Goal: Task Accomplishment & Management: Complete application form

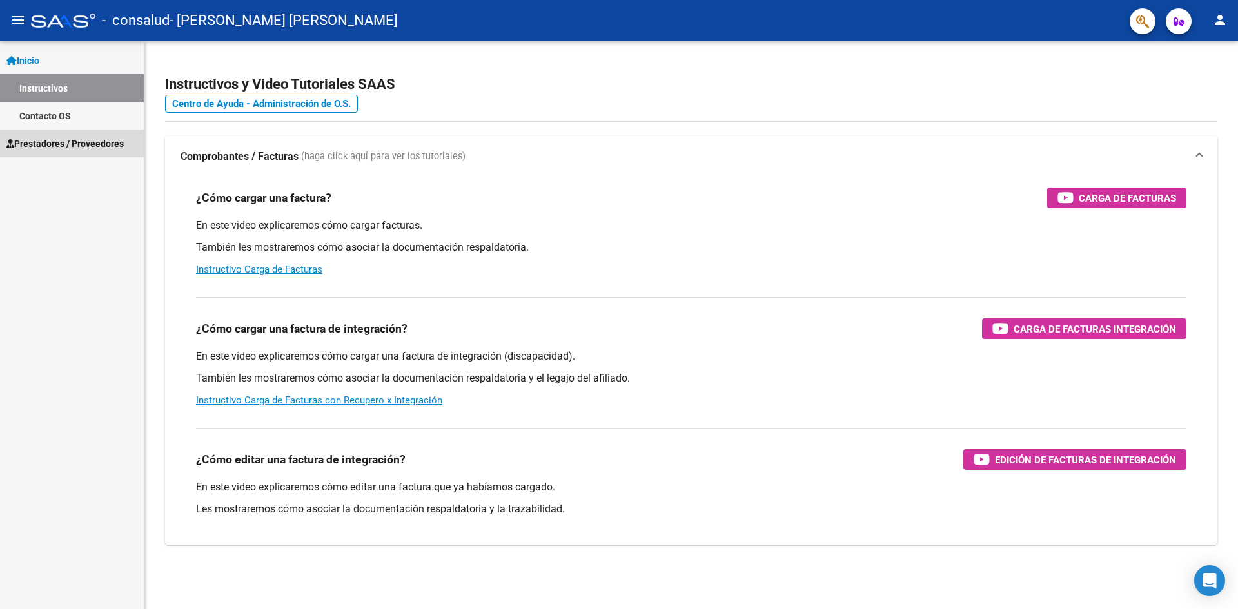
click at [46, 144] on span "Prestadores / Proveedores" at bounding box center [64, 144] width 117 height 14
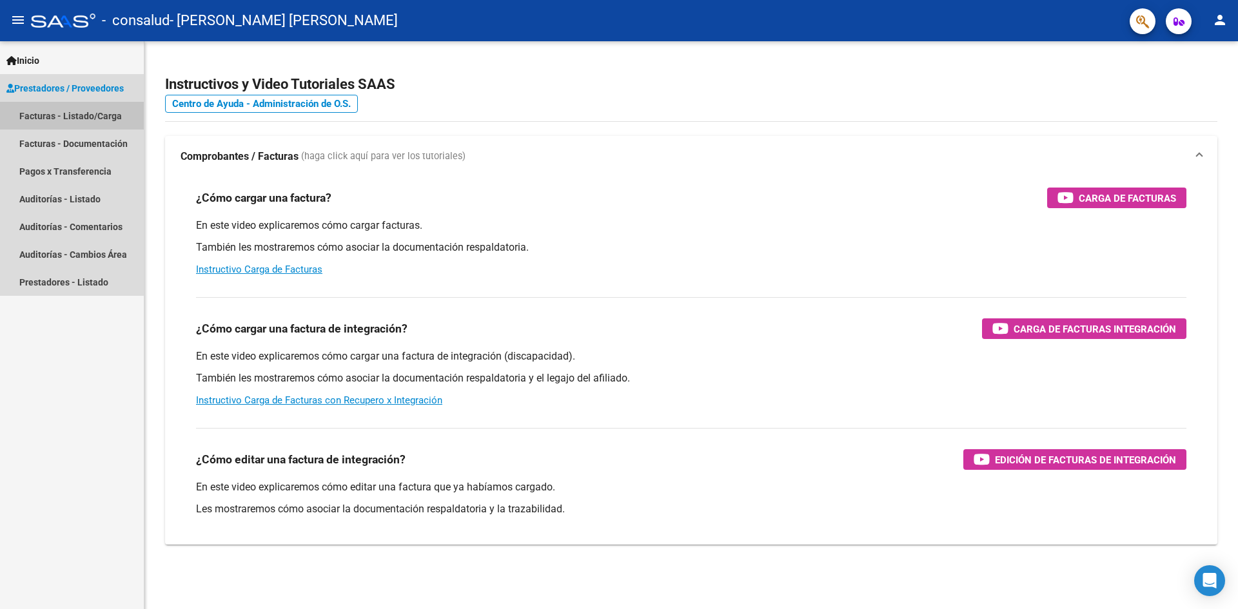
click at [39, 117] on link "Facturas - Listado/Carga" at bounding box center [72, 116] width 144 height 28
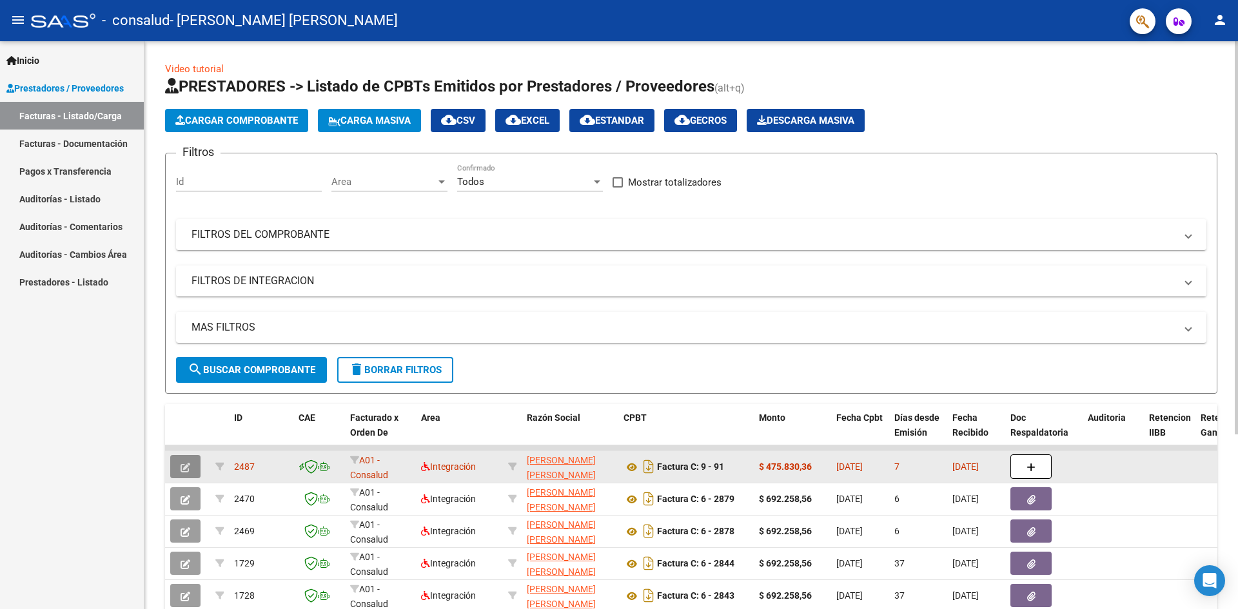
click at [186, 467] on icon "button" at bounding box center [186, 468] width 10 height 10
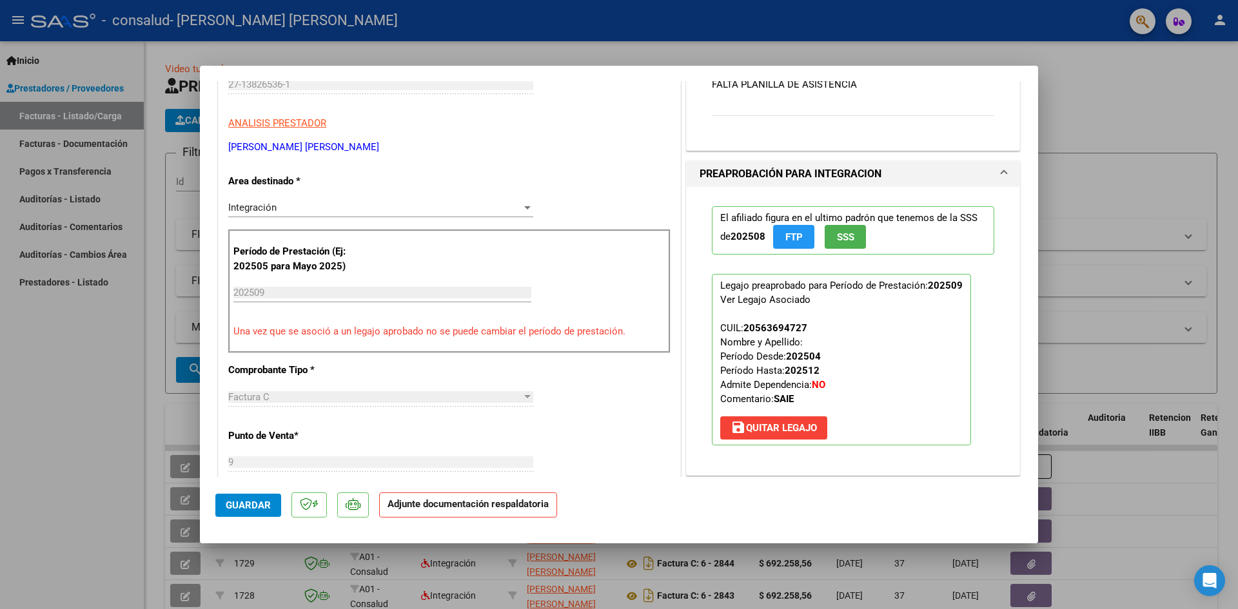
scroll to position [193, 0]
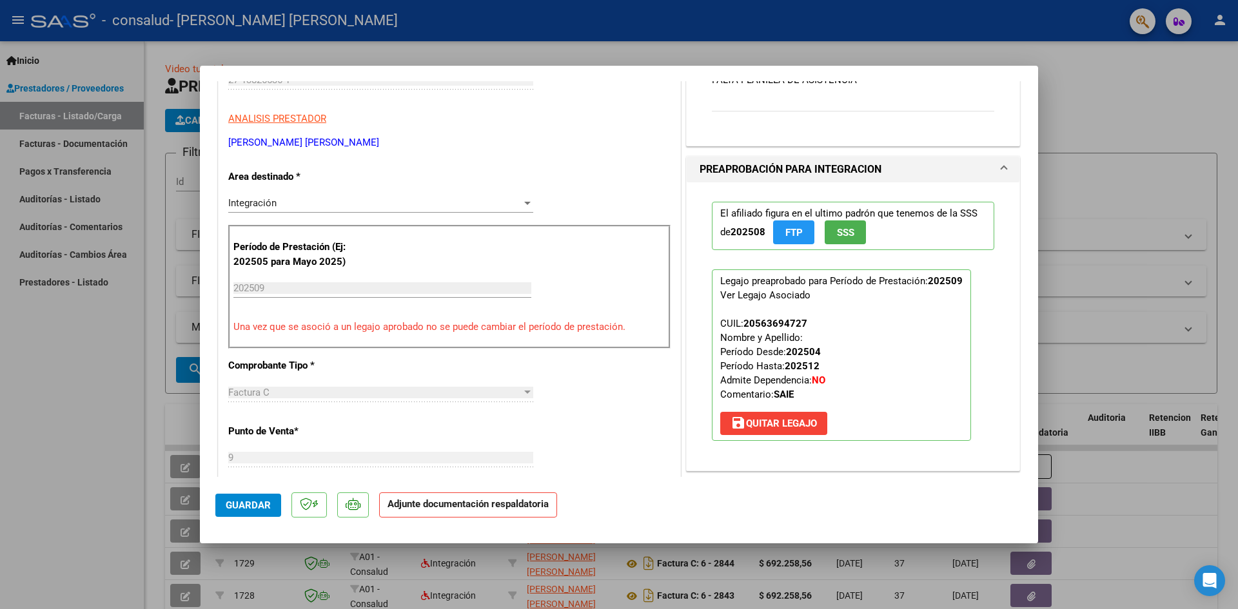
click at [524, 201] on div at bounding box center [528, 203] width 12 height 10
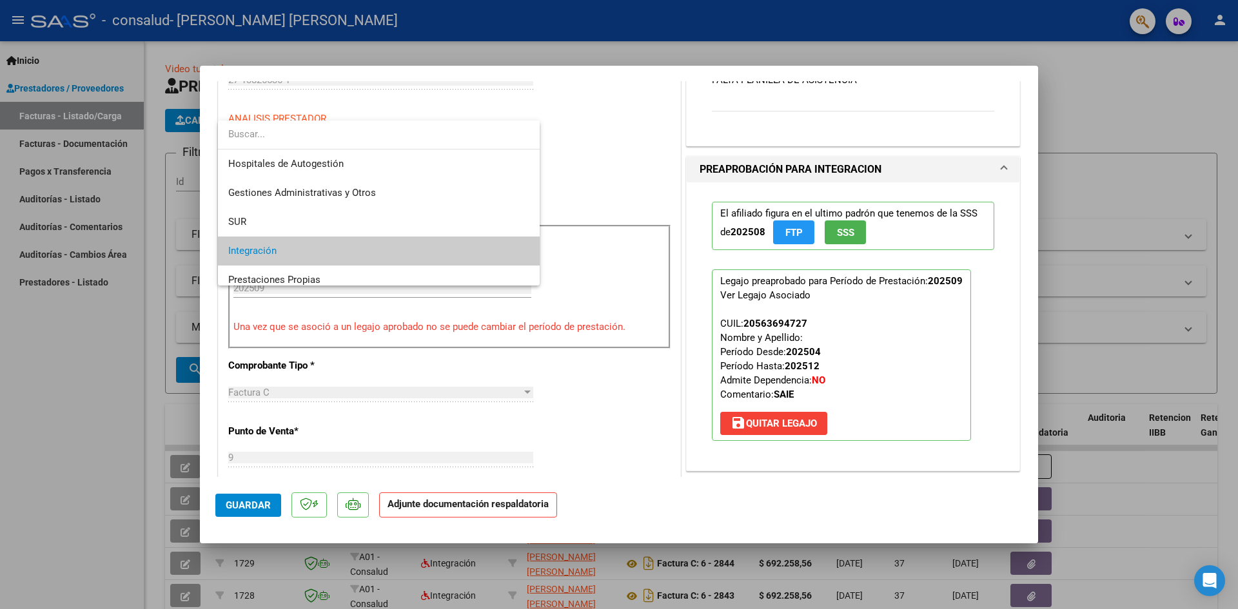
scroll to position [48, 0]
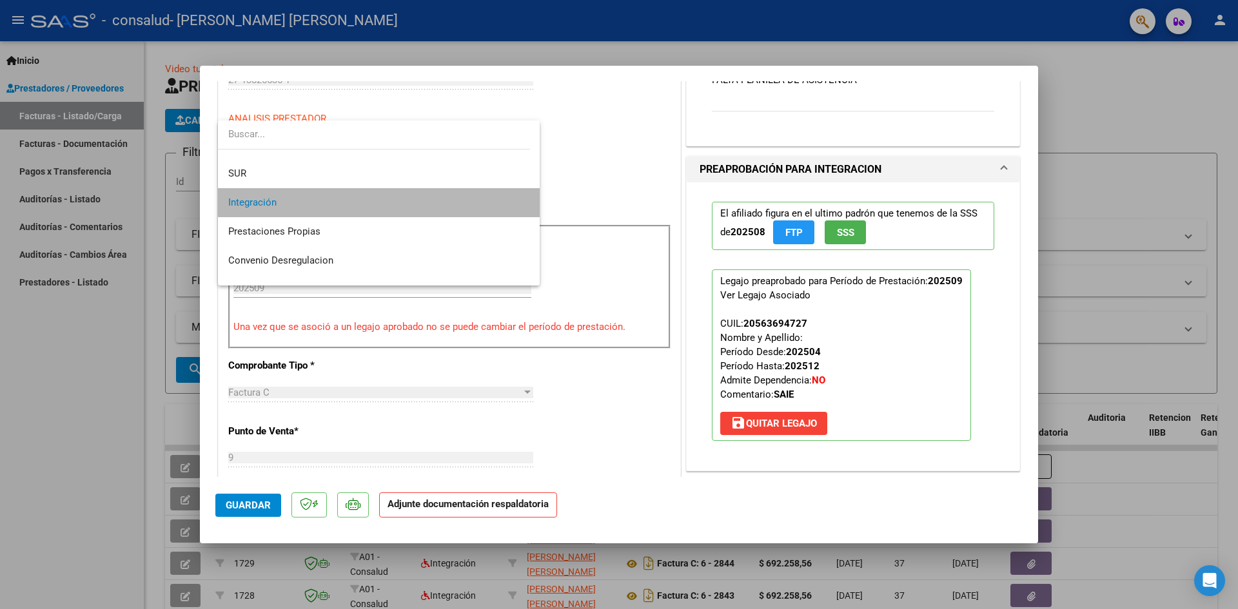
click at [407, 199] on span "Integración" at bounding box center [378, 202] width 301 height 29
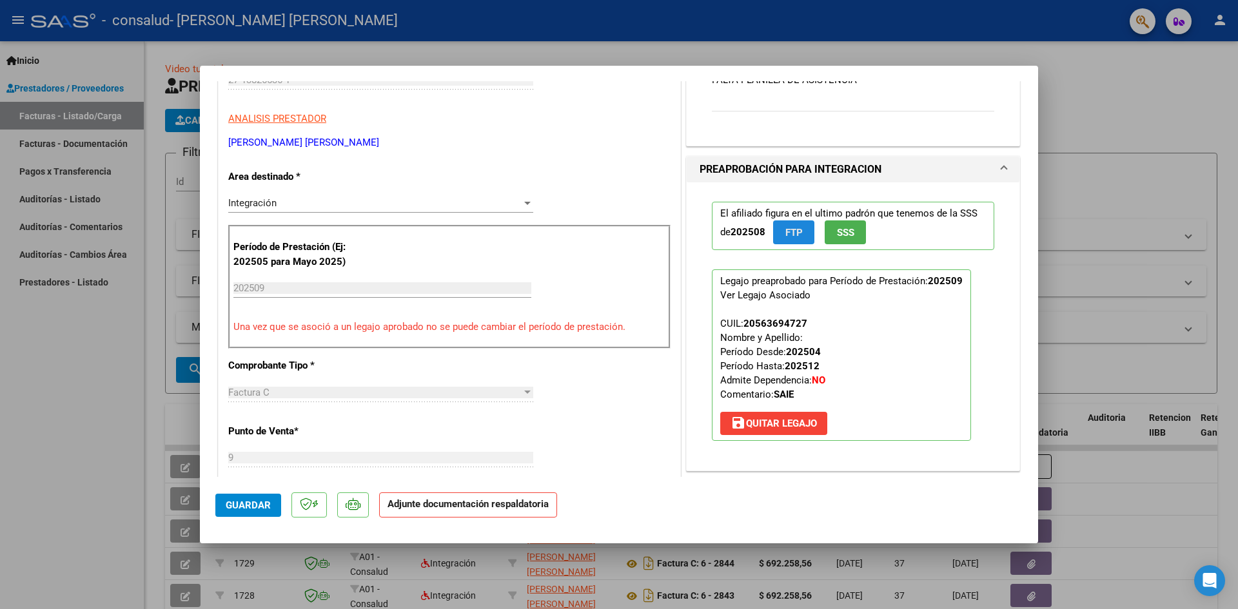
click at [777, 228] on button "FTP" at bounding box center [793, 232] width 41 height 24
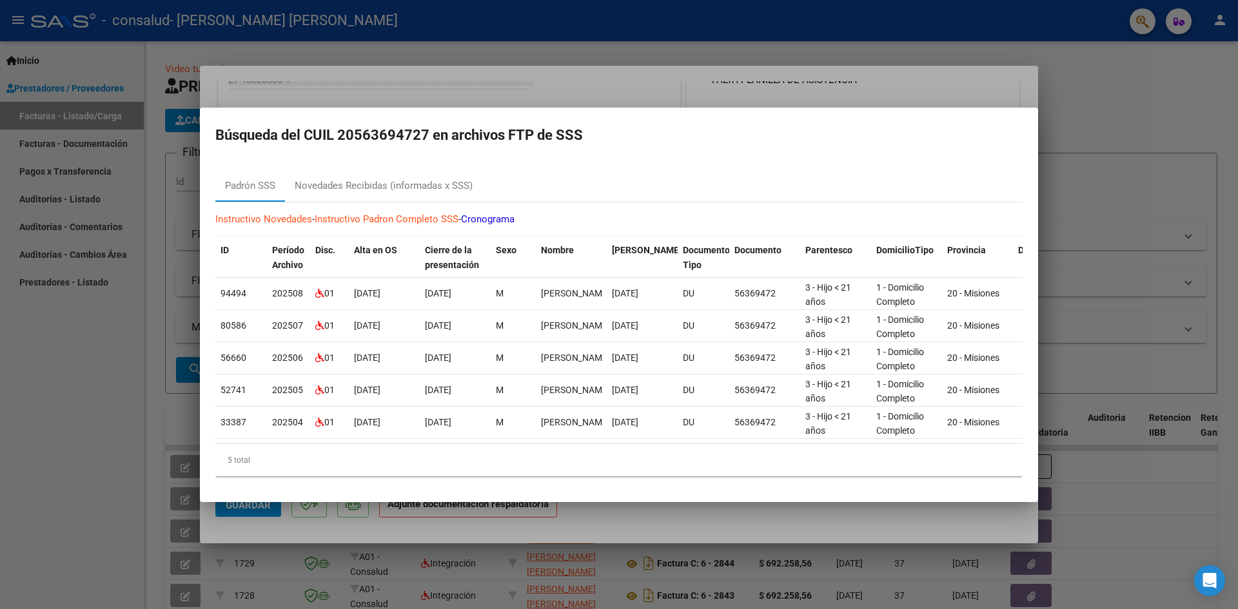
click at [853, 511] on div at bounding box center [619, 304] width 1238 height 609
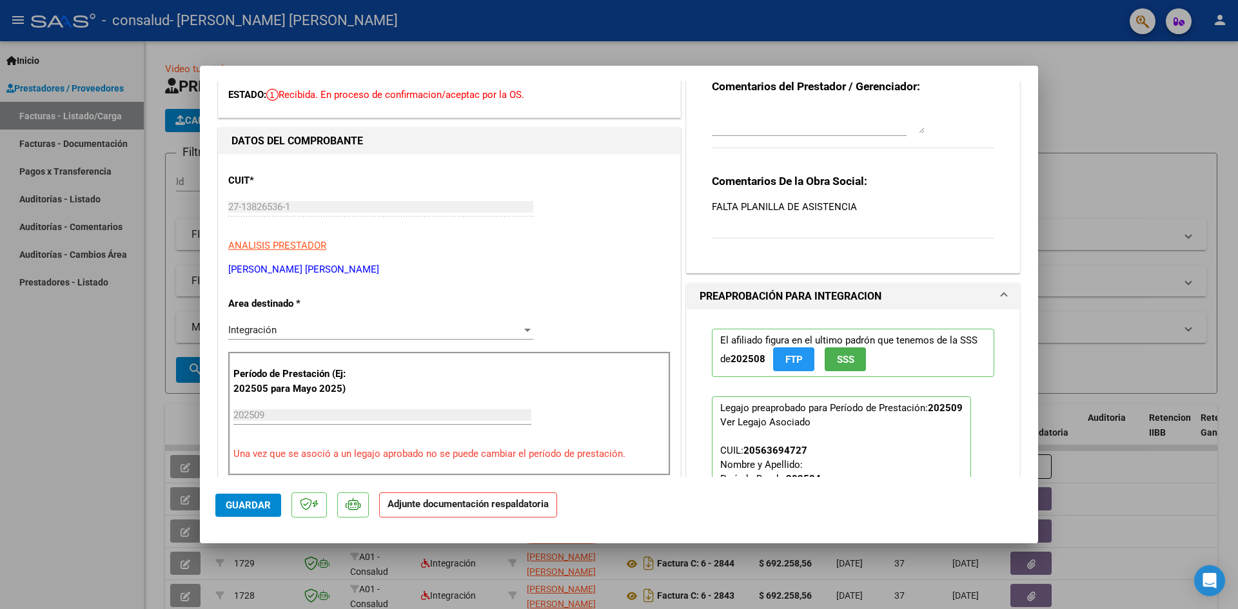
scroll to position [0, 0]
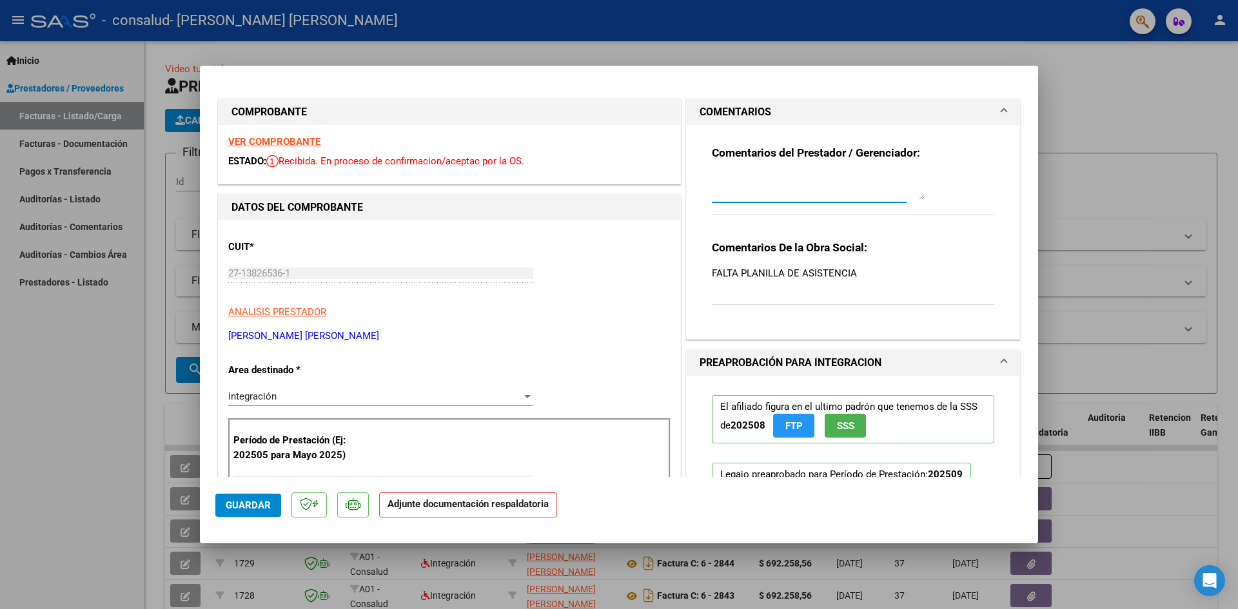
click at [872, 190] on textarea at bounding box center [818, 187] width 213 height 26
click at [848, 194] on textarea "planilla de asistencia" at bounding box center [818, 187] width 213 height 26
type textarea "planilla de asistencia"
click at [832, 248] on strong "Comentarios De la Obra Social:" at bounding box center [789, 247] width 155 height 13
click at [820, 177] on textarea "planilla de asistencia" at bounding box center [818, 187] width 213 height 26
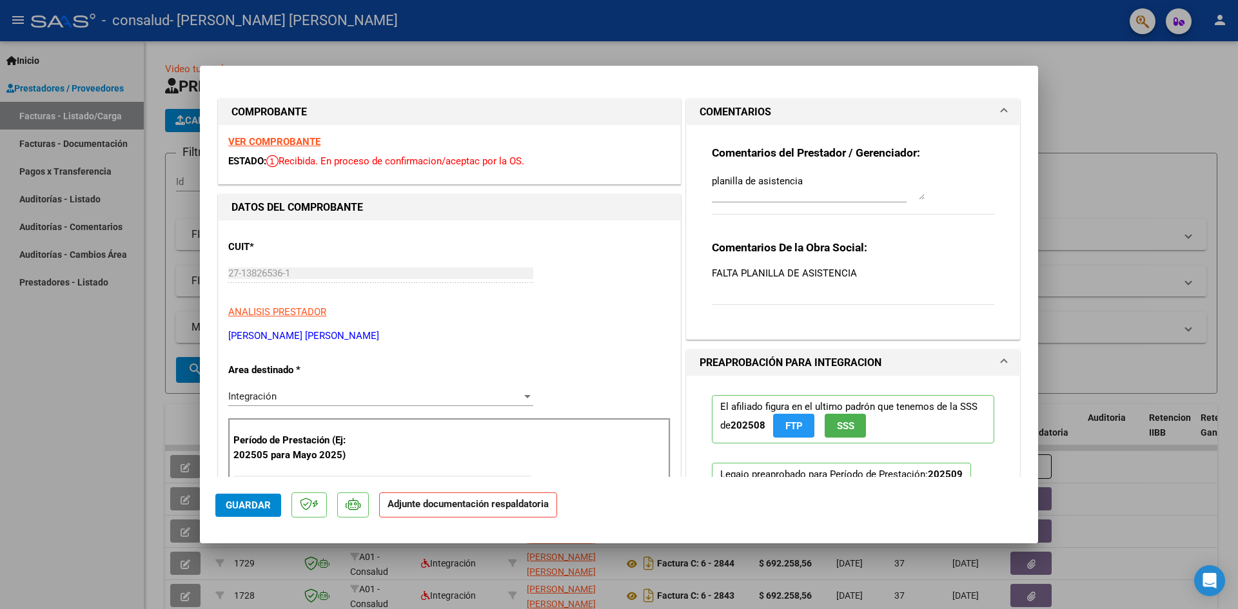
click at [894, 154] on strong "Comentarios del Prestador / Gerenciador:" at bounding box center [816, 152] width 208 height 13
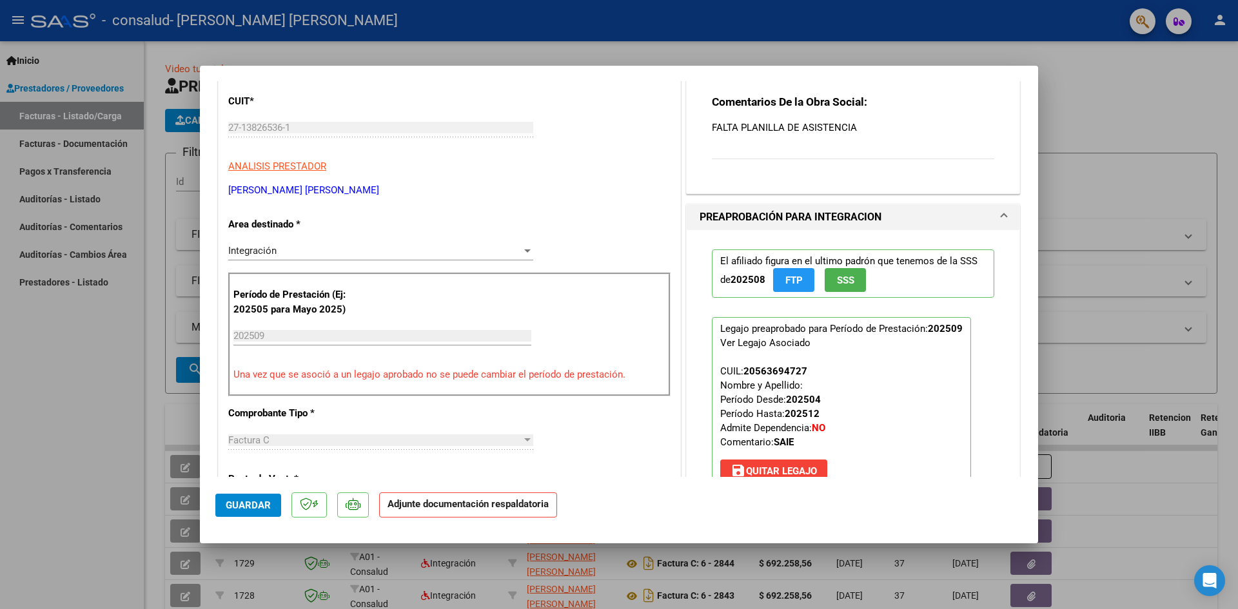
scroll to position [131, 0]
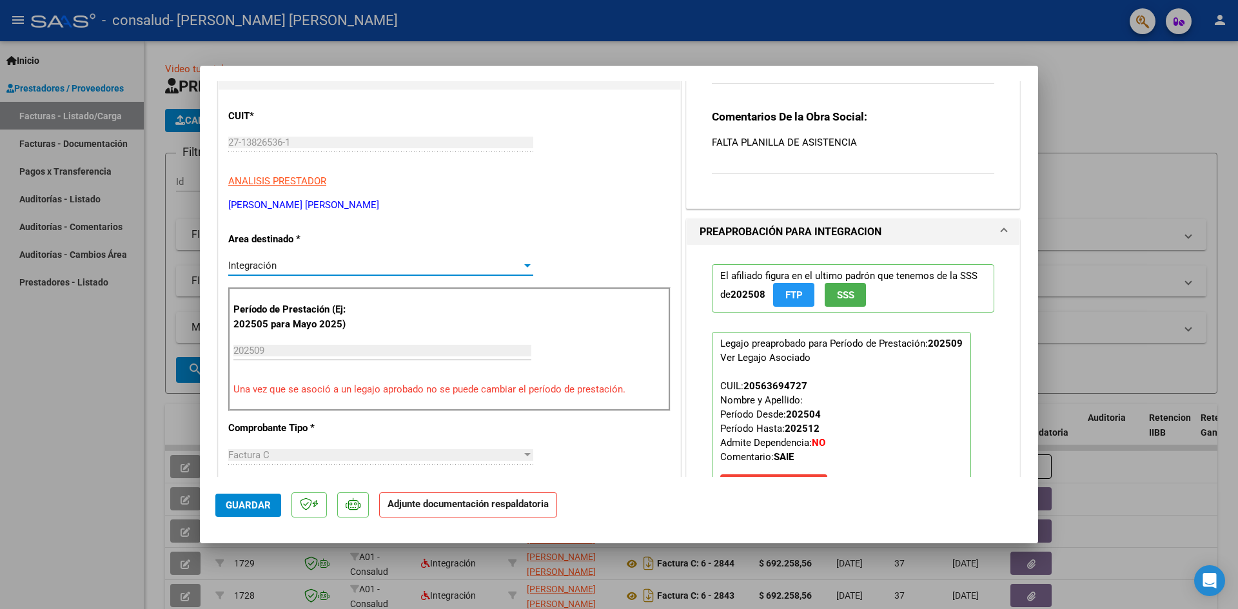
click at [516, 268] on div "Integración" at bounding box center [374, 266] width 293 height 12
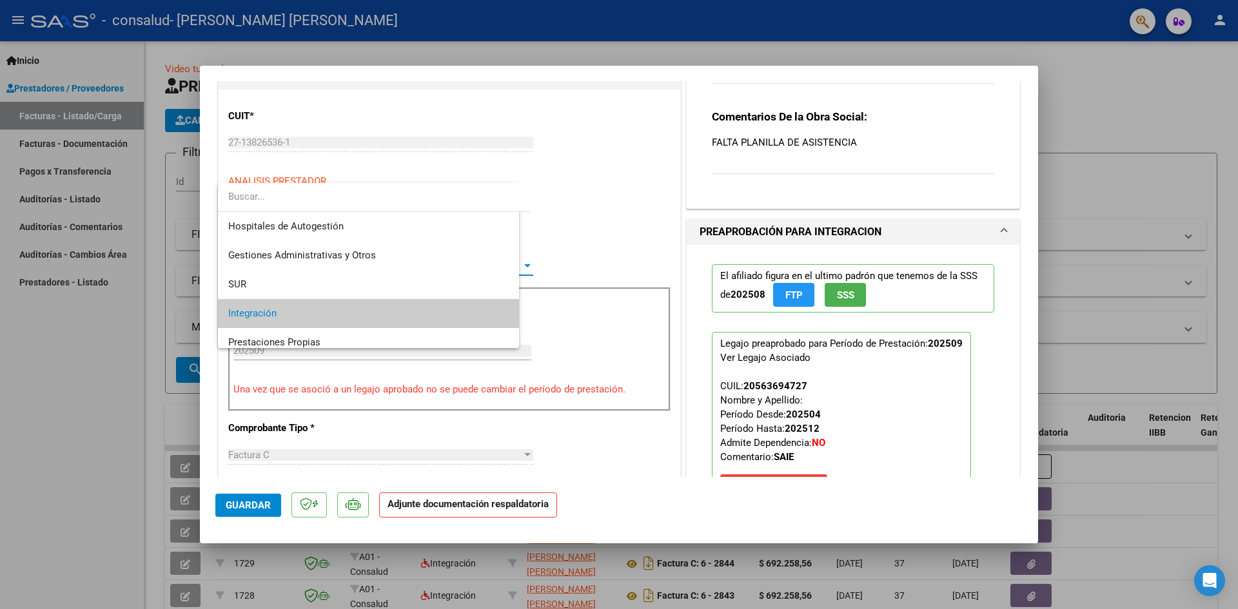
scroll to position [48, 0]
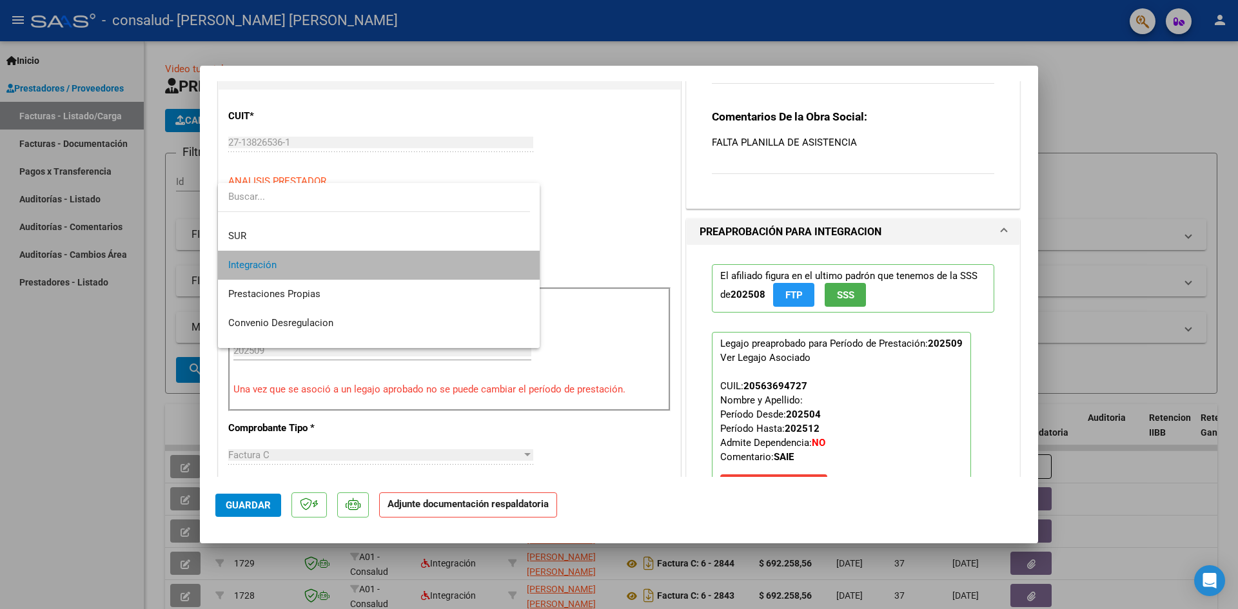
click at [502, 277] on span "Integración" at bounding box center [378, 265] width 301 height 29
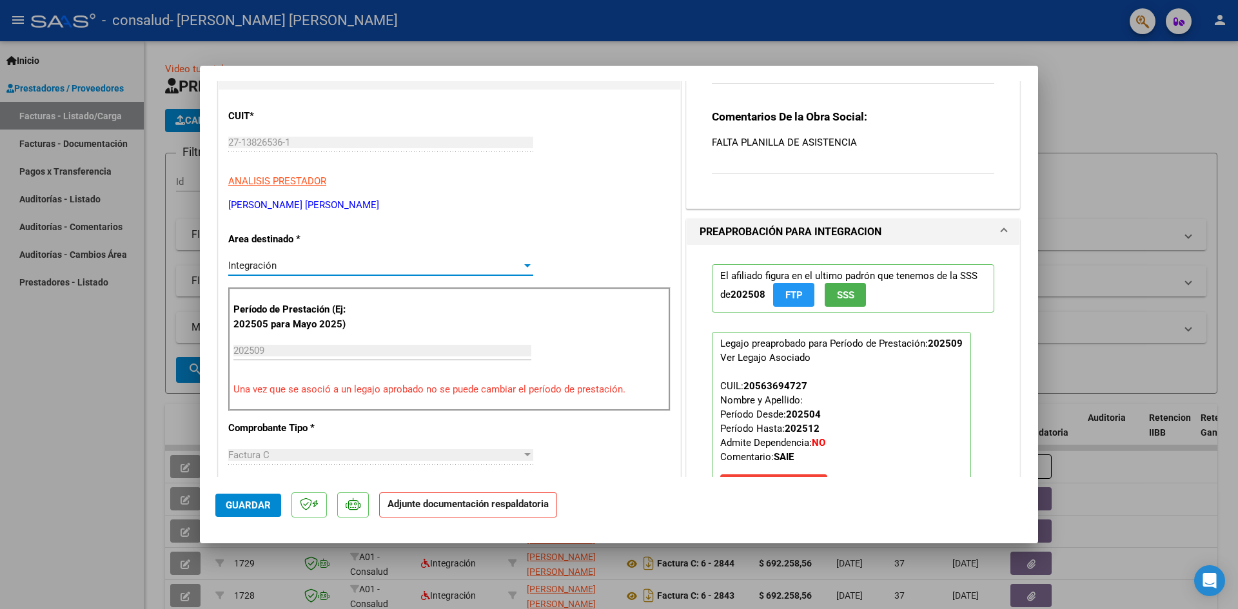
click at [850, 233] on h1 "PREAPROBACIÓN PARA INTEGRACION" at bounding box center [791, 231] width 182 height 15
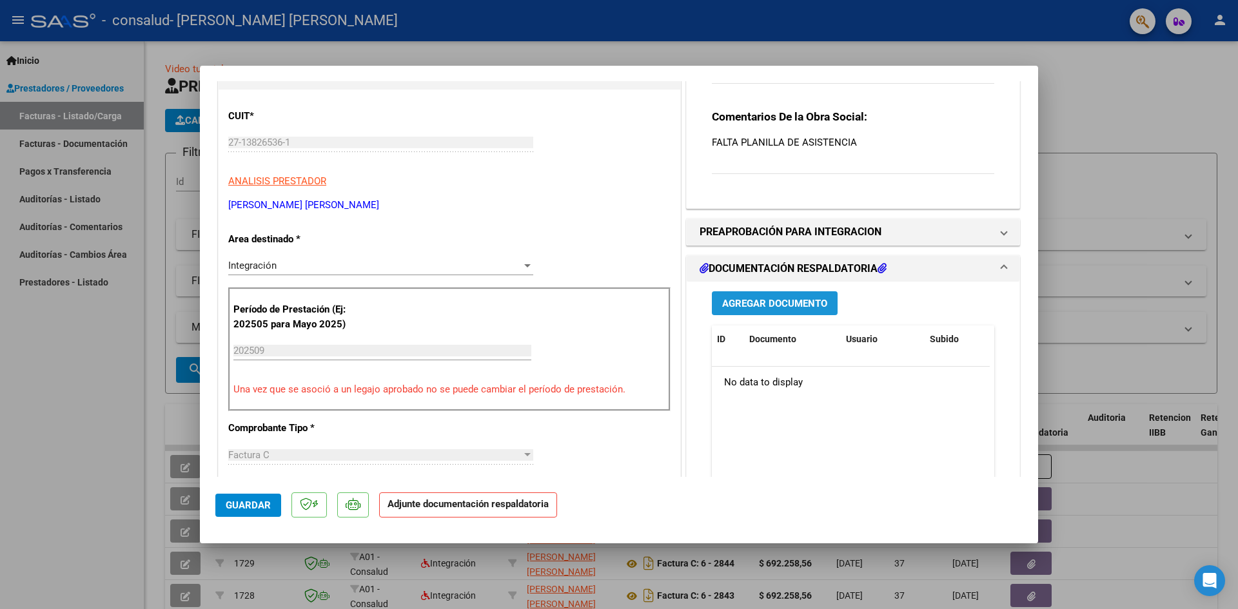
click at [801, 297] on span "Agregar Documento" at bounding box center [774, 303] width 105 height 12
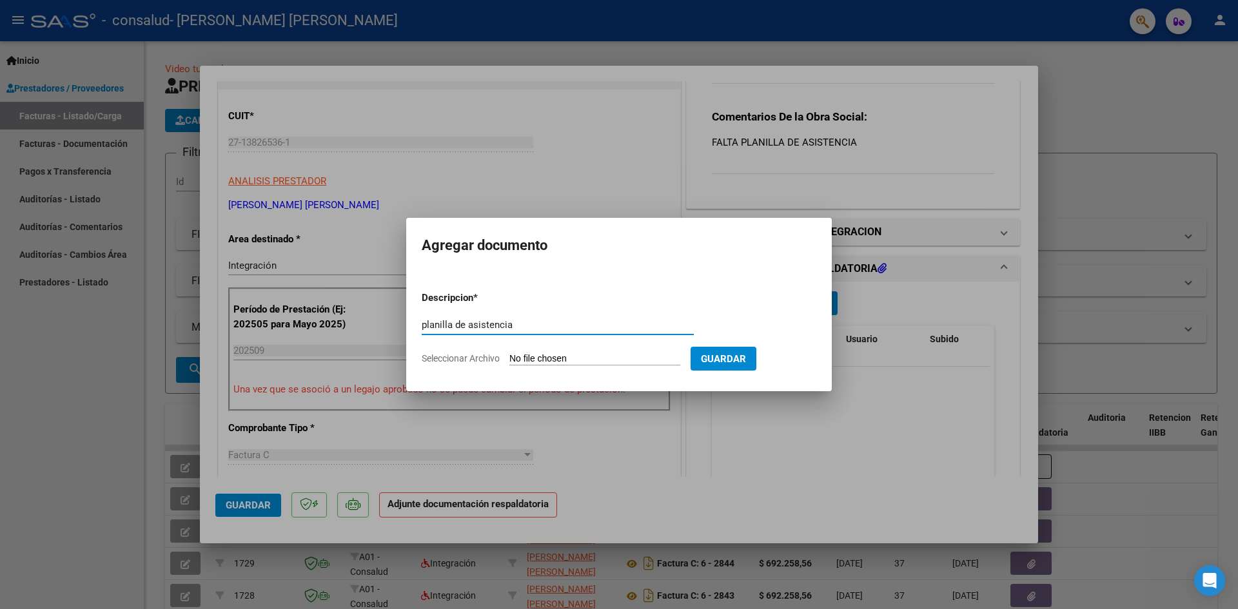
type input "planilla de asistencia"
click at [533, 361] on input "Seleccionar Archivo" at bounding box center [594, 359] width 171 height 12
type input "C:\fakepath\[PERSON_NAME] PLANILLA SEPTIEMBRE.pdf"
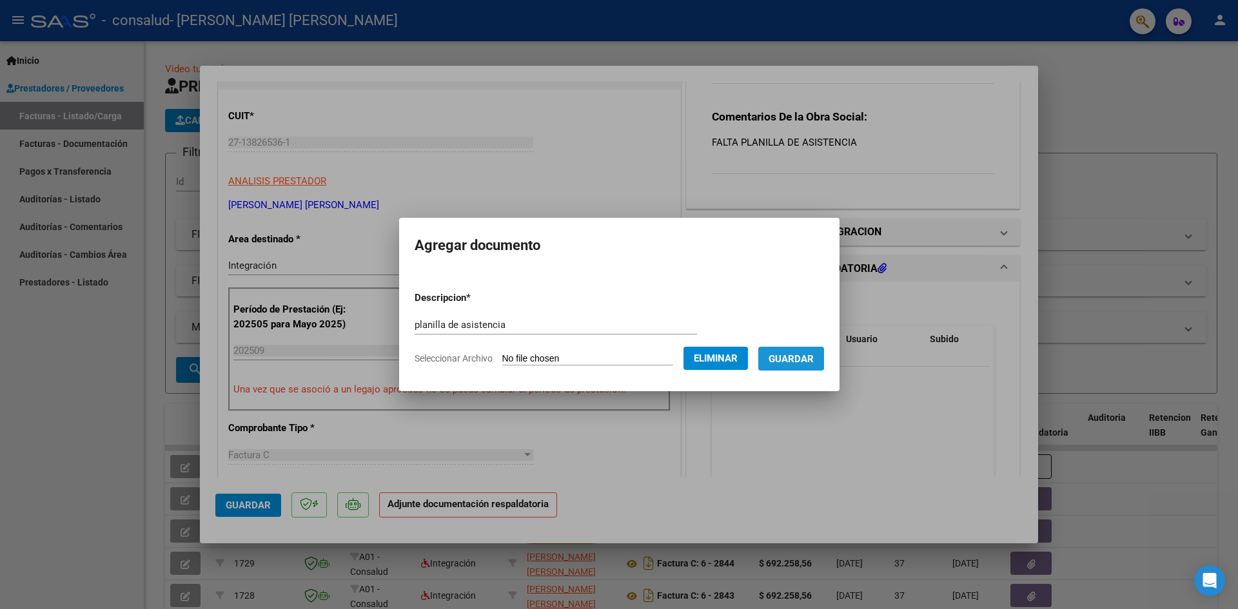
click at [805, 362] on span "Guardar" at bounding box center [790, 359] width 45 height 12
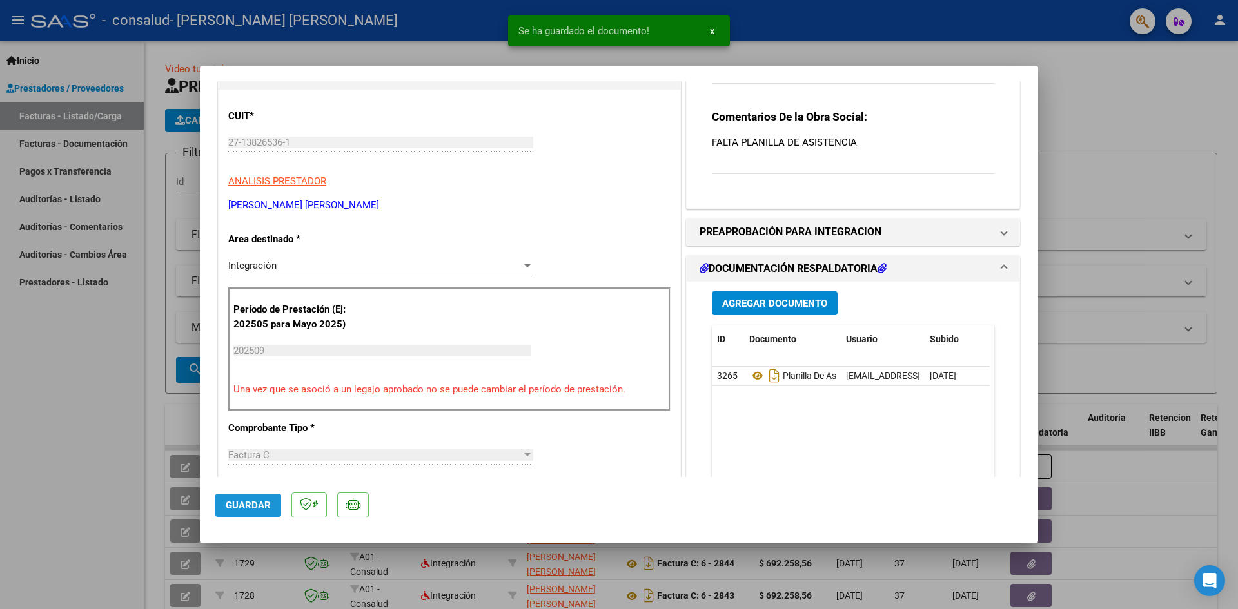
click at [233, 500] on span "Guardar" at bounding box center [248, 506] width 45 height 12
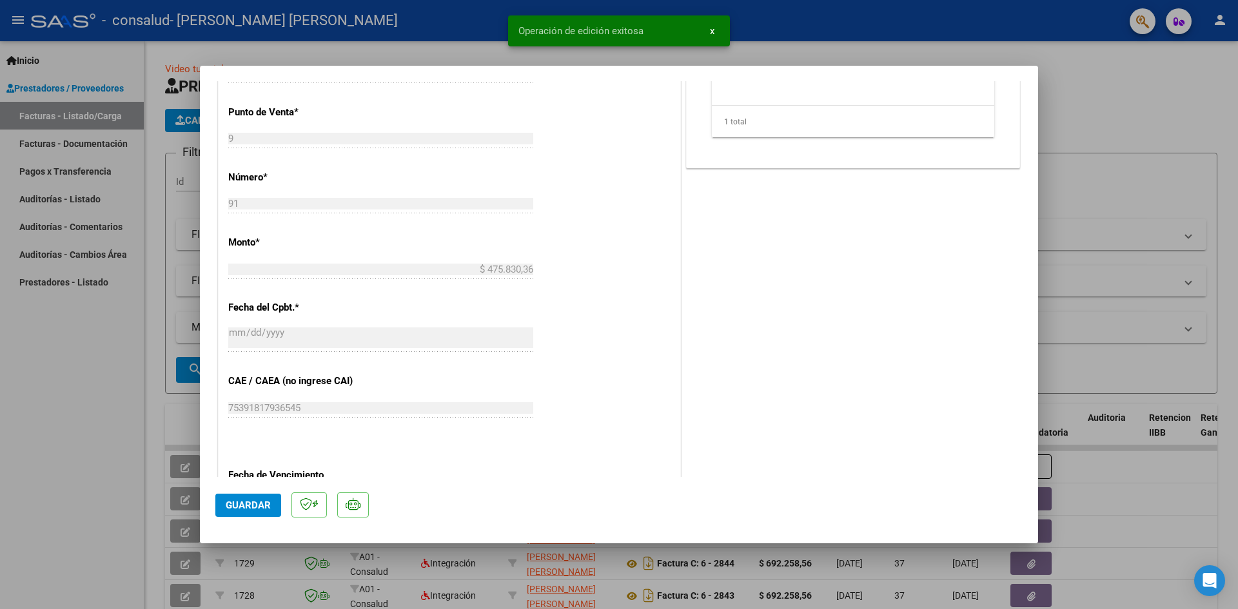
scroll to position [518, 0]
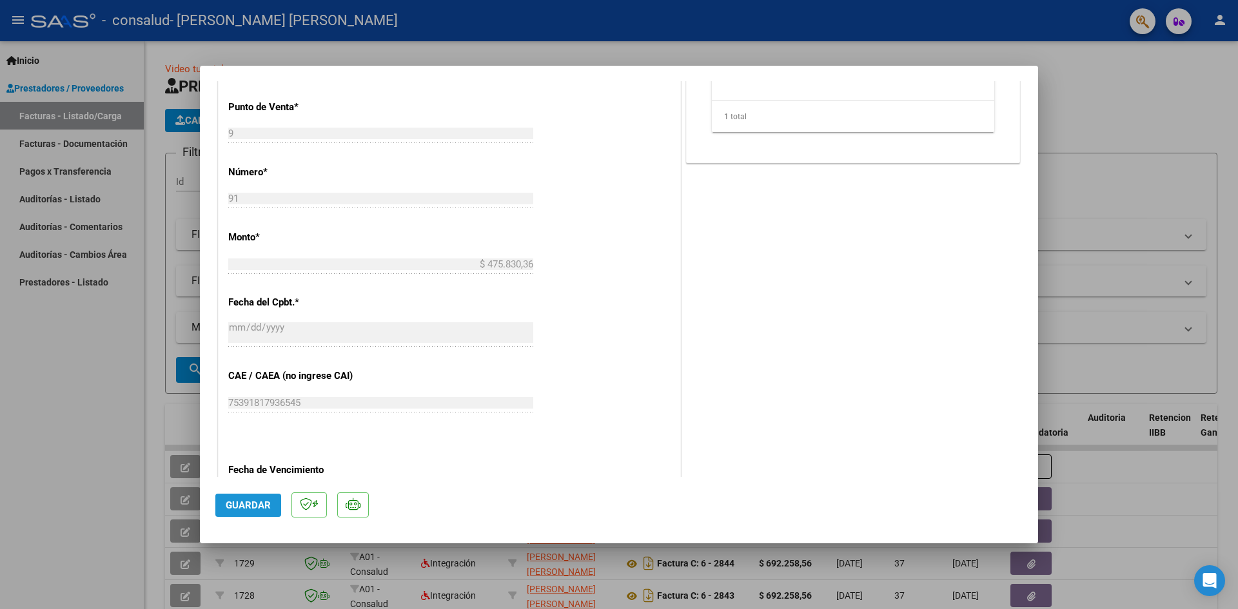
click at [250, 504] on span "Guardar" at bounding box center [248, 506] width 45 height 12
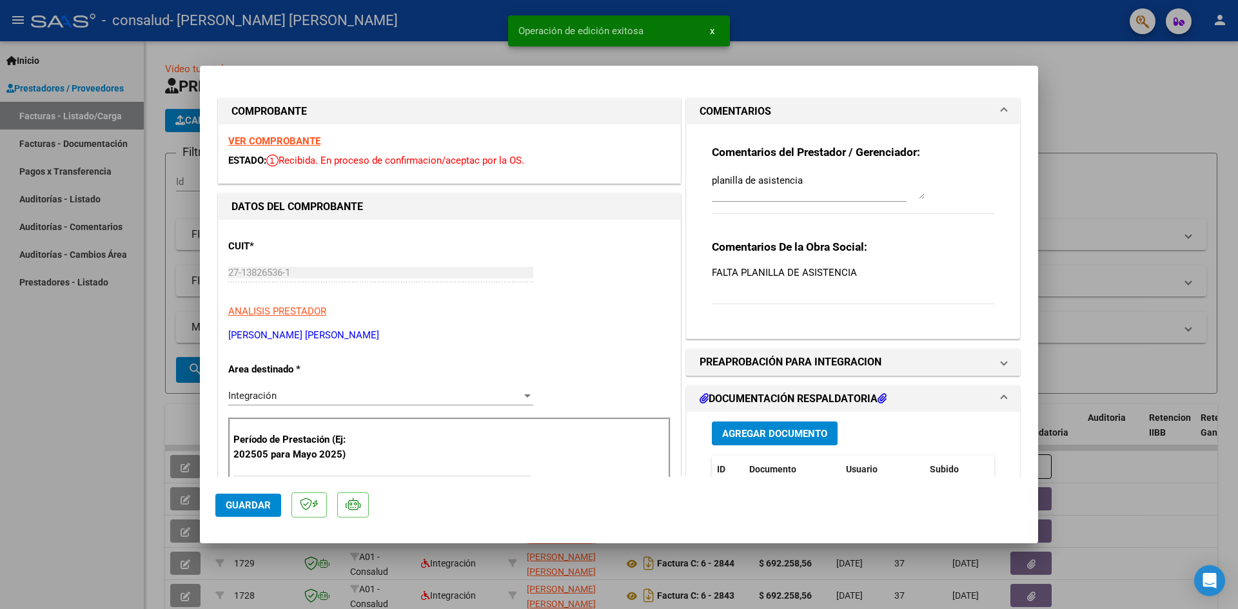
scroll to position [0, 0]
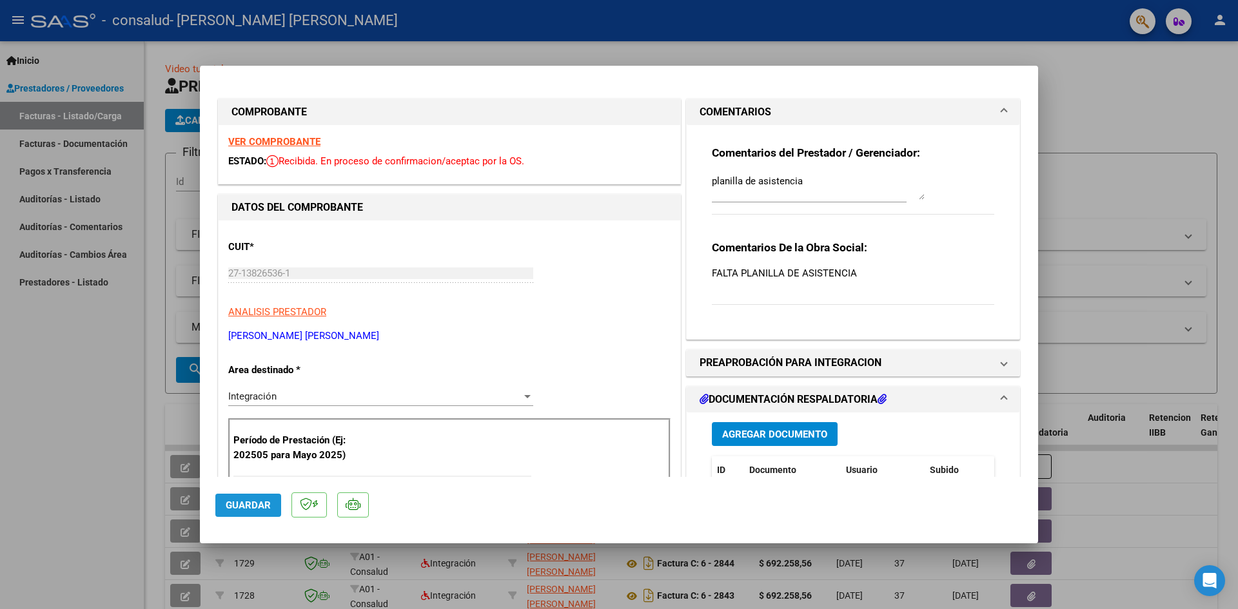
click at [257, 500] on span "Guardar" at bounding box center [248, 506] width 45 height 12
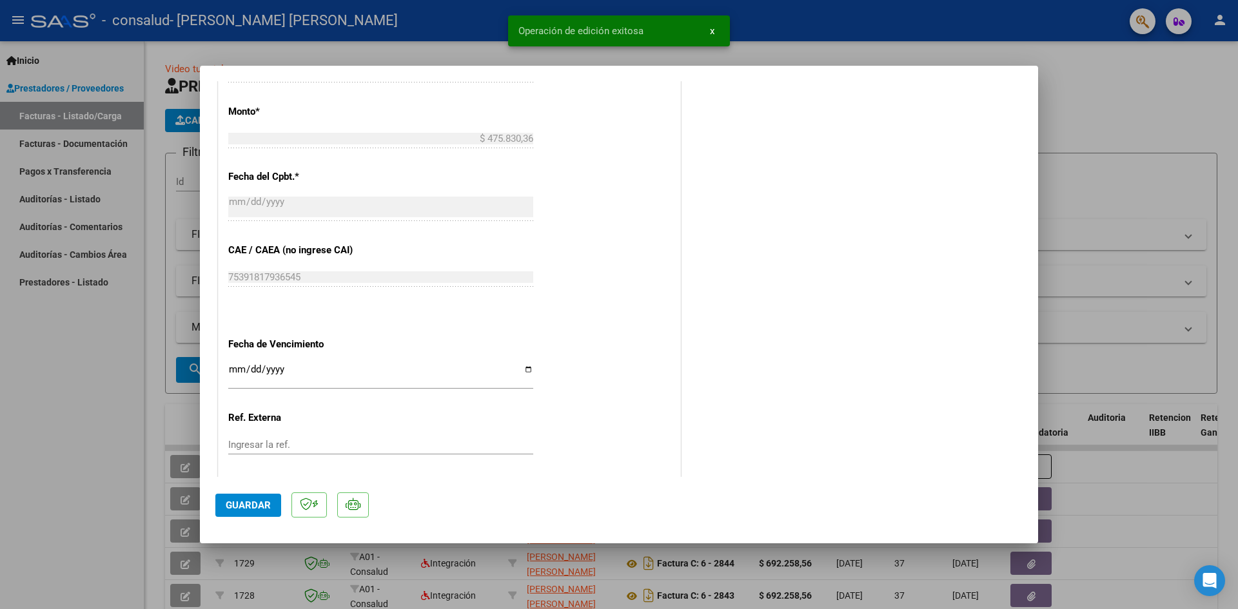
scroll to position [711, 0]
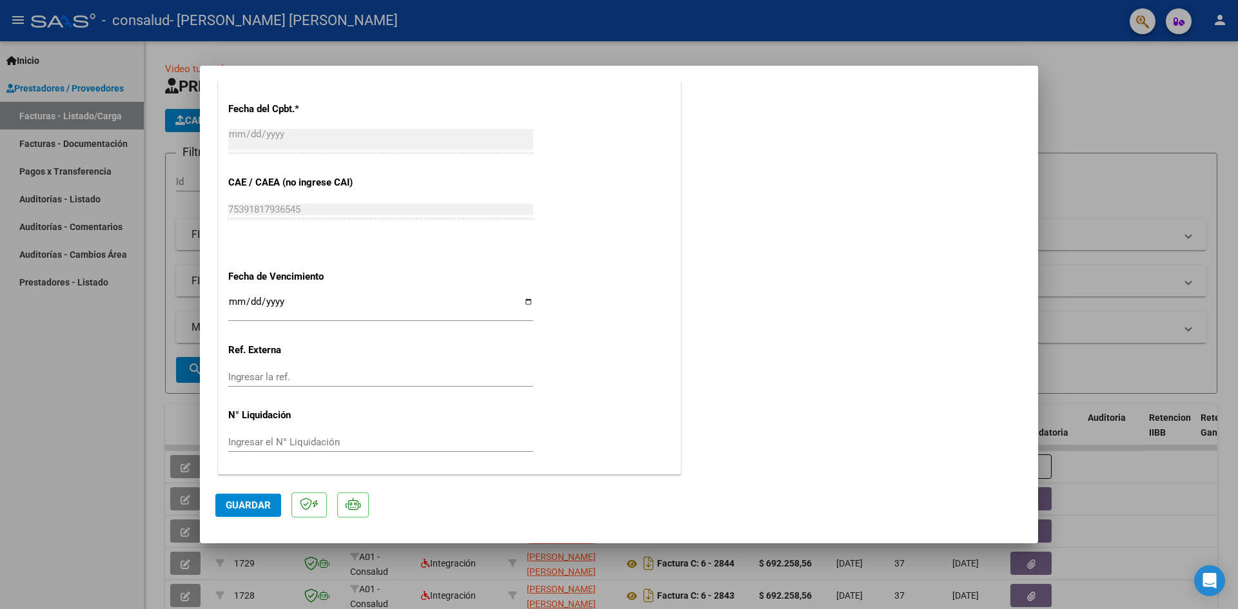
click at [75, 113] on div at bounding box center [619, 304] width 1238 height 609
type input "$ 0,00"
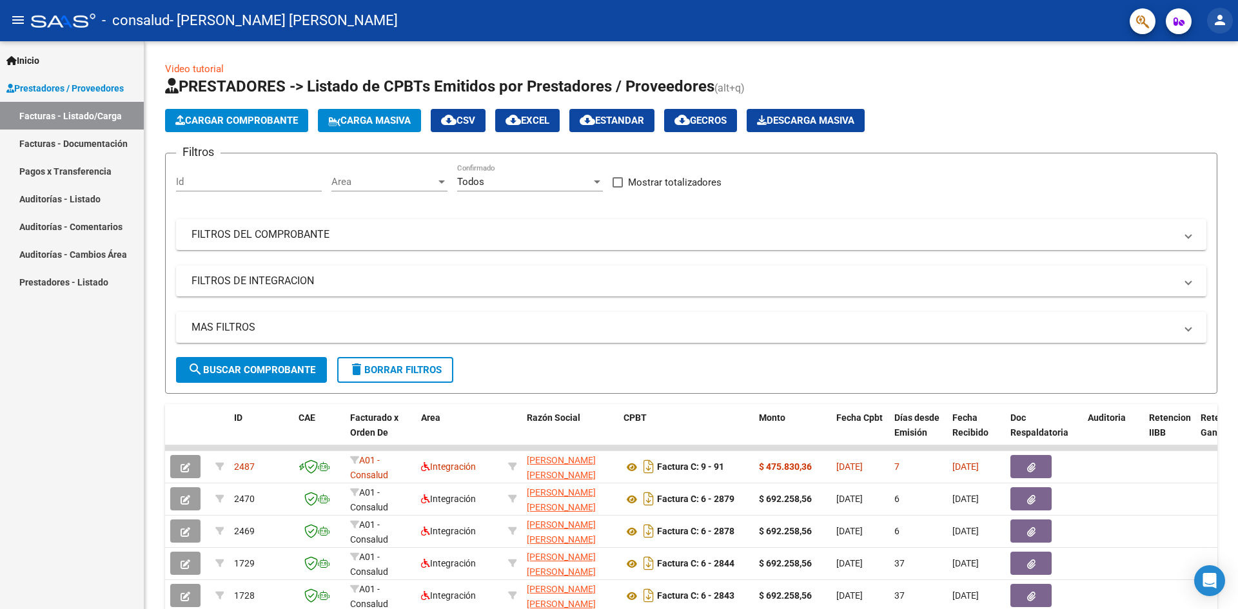
click at [1227, 24] on mat-icon "person" at bounding box center [1219, 19] width 15 height 15
click at [1209, 86] on button "exit_to_app Salir" at bounding box center [1193, 85] width 79 height 31
